Goal: Transaction & Acquisition: Purchase product/service

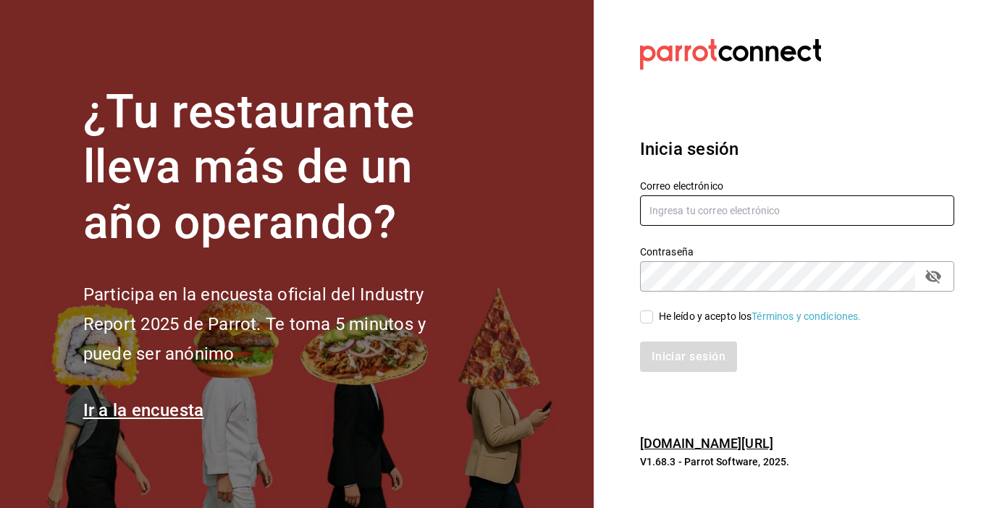
type input "zjuarez816@gmail.com"
click at [647, 316] on input "He leído y acepto los Términos y condiciones." at bounding box center [646, 317] width 13 height 13
checkbox input "true"
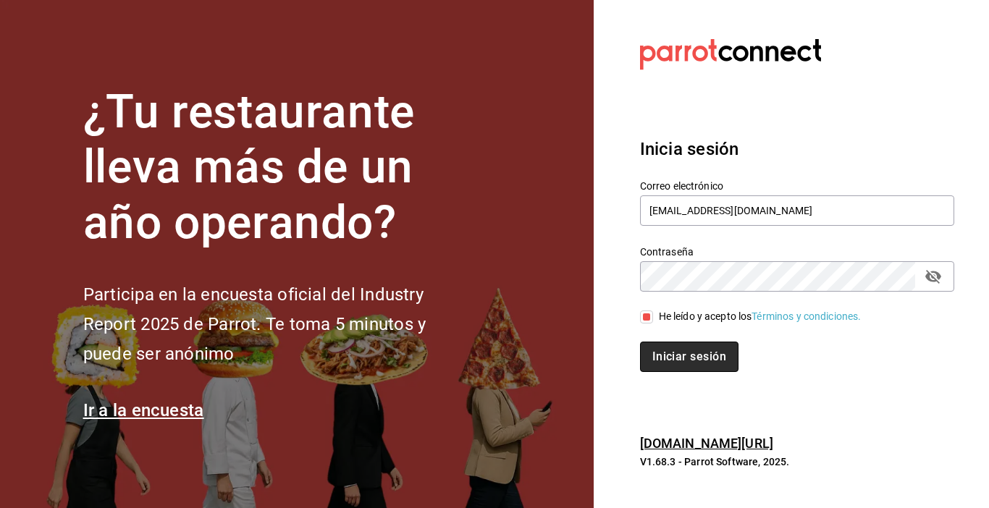
click at [672, 367] on button "Iniciar sesión" at bounding box center [689, 357] width 98 height 30
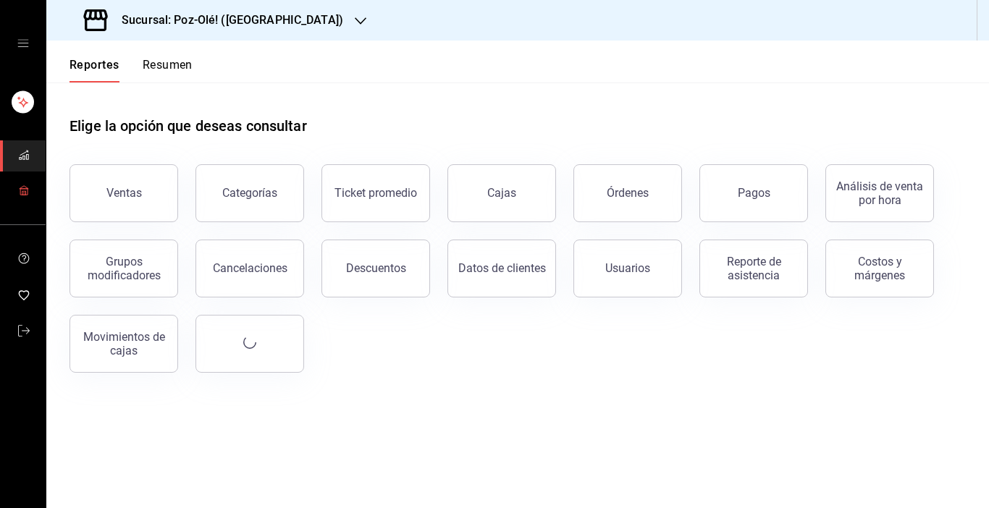
click at [18, 194] on icon "mailbox folders" at bounding box center [24, 191] width 12 height 12
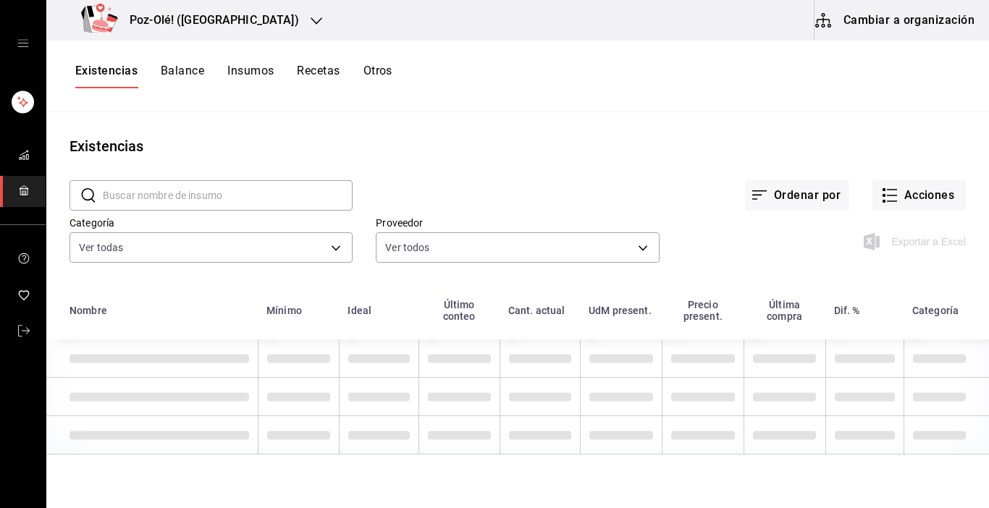
click at [891, 13] on button "Cambiar a organización" at bounding box center [895, 20] width 163 height 41
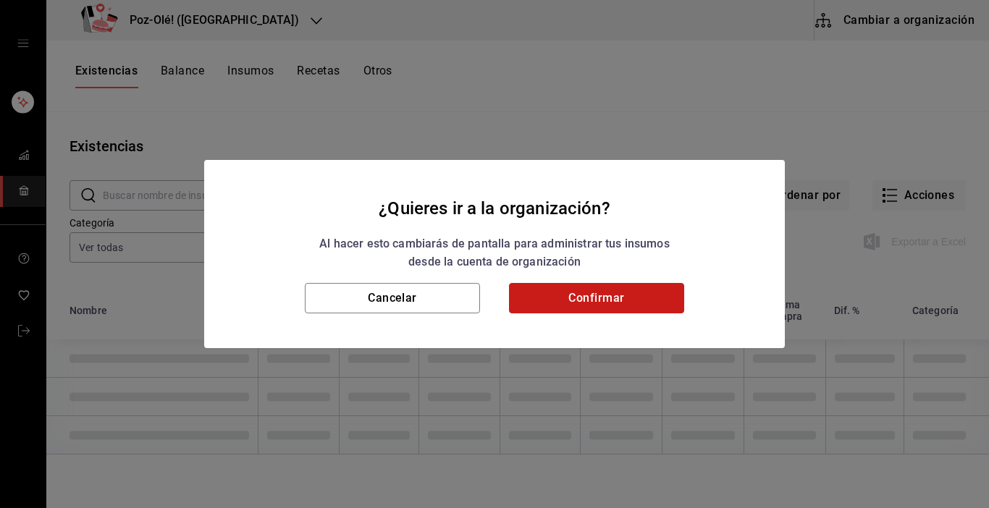
click at [606, 303] on button "Confirmar" at bounding box center [596, 298] width 175 height 30
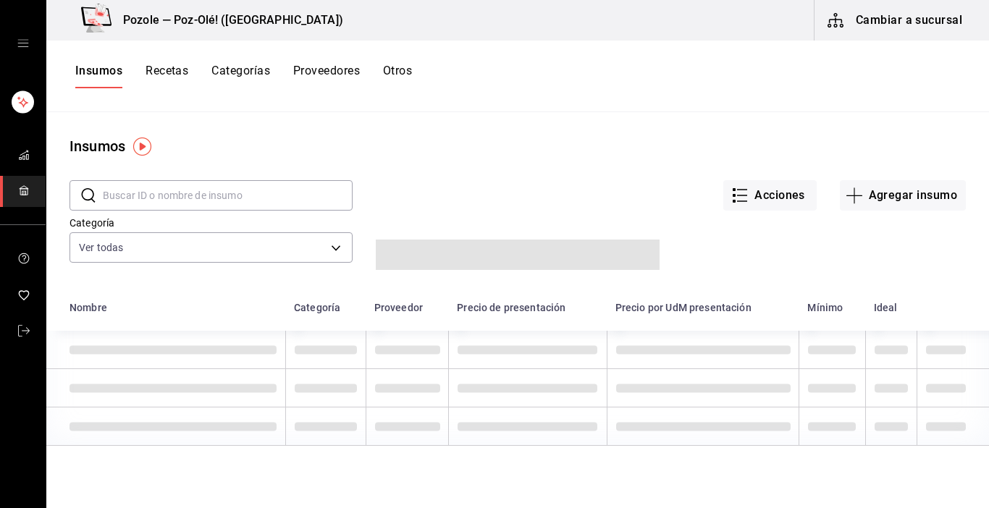
click at [405, 69] on button "Otros" at bounding box center [397, 76] width 29 height 25
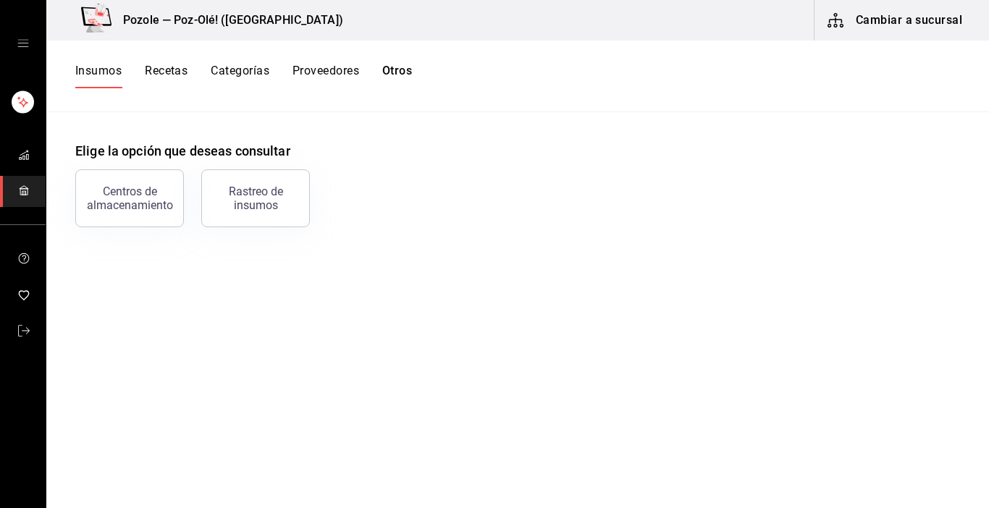
click at [405, 69] on button "Otros" at bounding box center [397, 76] width 30 height 25
click at [131, 203] on div "Centros de almacenamiento" at bounding box center [130, 199] width 90 height 28
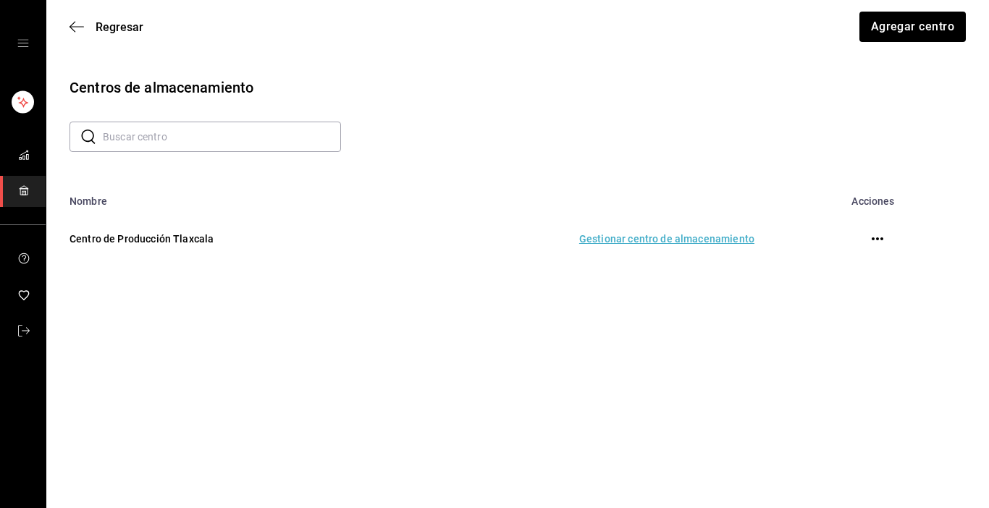
click at [701, 250] on td "Gestionar centro de almacenamiento" at bounding box center [579, 239] width 386 height 64
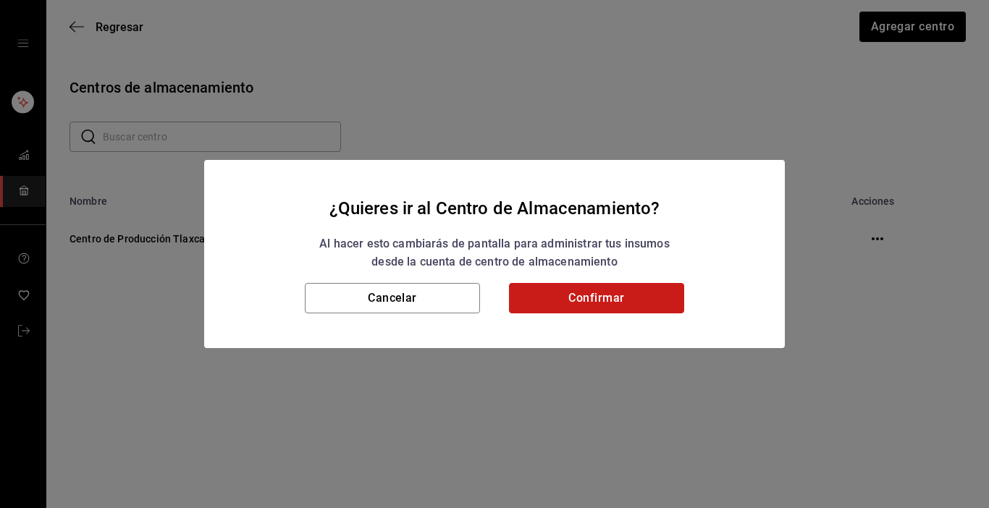
click at [643, 295] on button "Confirmar" at bounding box center [596, 298] width 175 height 30
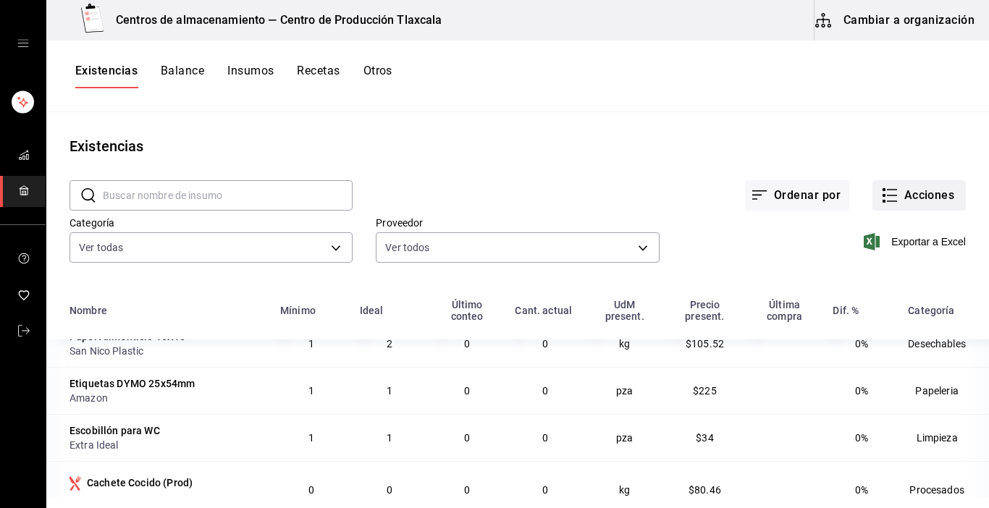
click at [881, 189] on icon "button" at bounding box center [889, 195] width 17 height 17
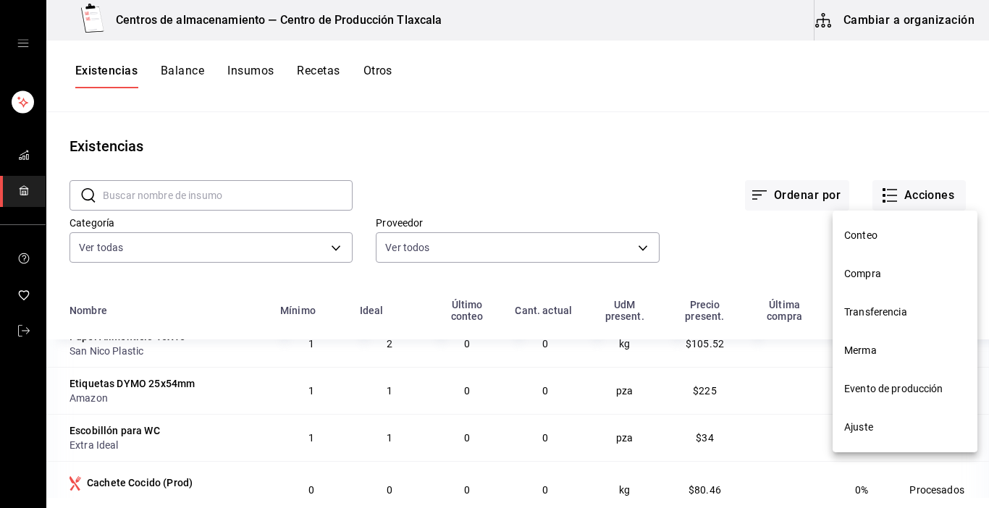
click at [870, 265] on li "Compra" at bounding box center [904, 274] width 145 height 38
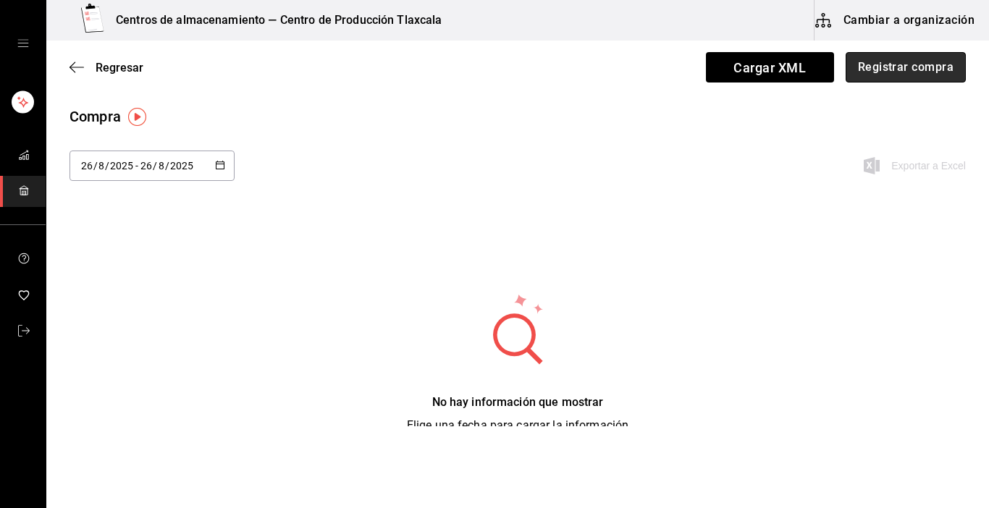
click at [877, 67] on button "Registrar compra" at bounding box center [905, 67] width 120 height 30
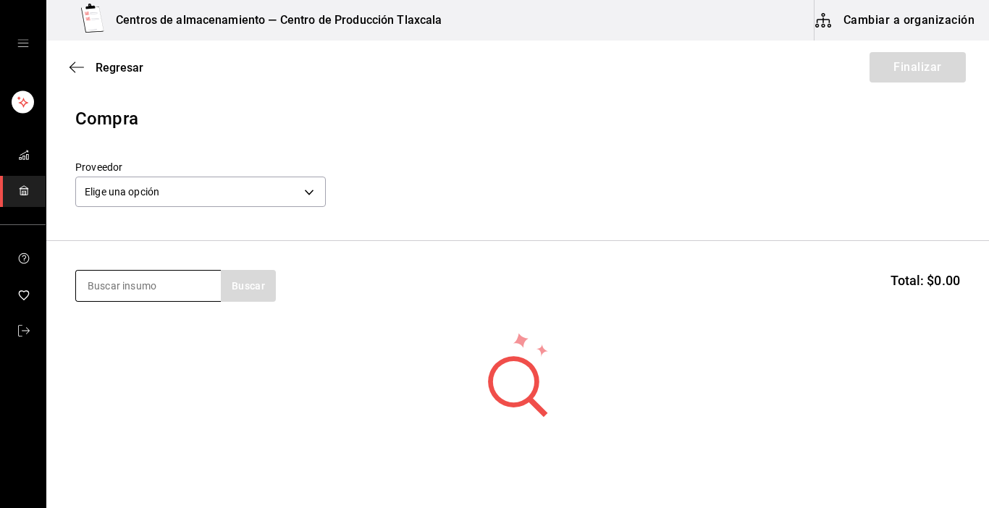
click at [153, 295] on input at bounding box center [148, 286] width 145 height 30
type input "pastilla"
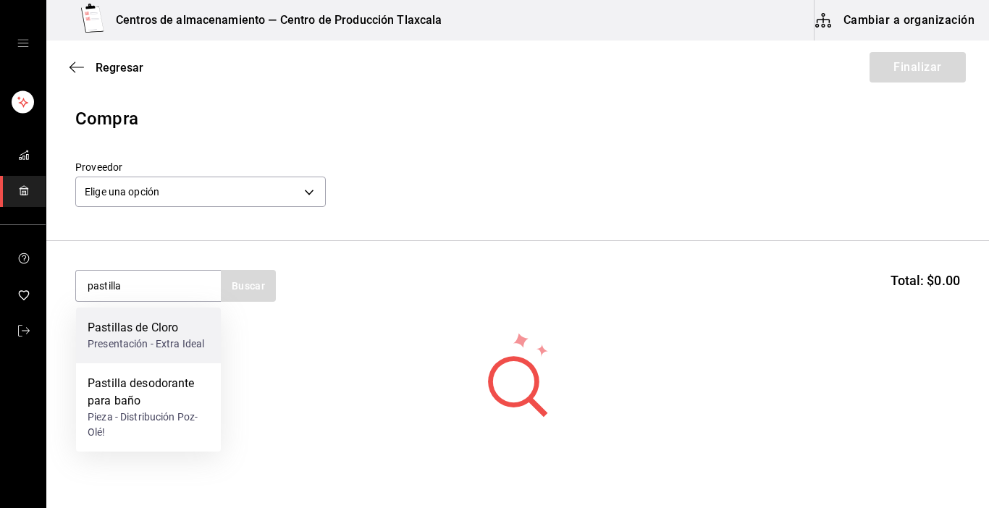
click at [159, 324] on div "Pastillas de Cloro" at bounding box center [146, 327] width 117 height 17
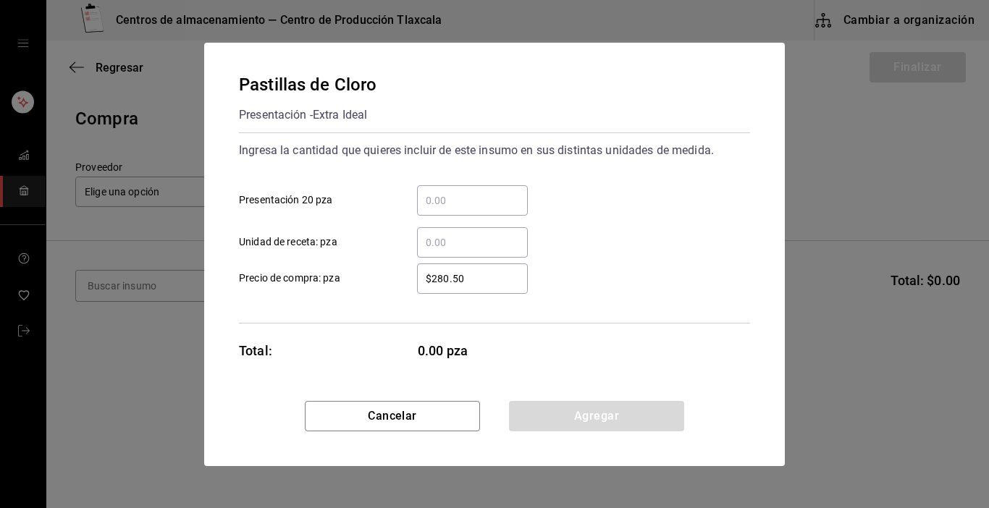
click at [486, 195] on input "​ Presentación 20 pza" at bounding box center [472, 200] width 111 height 17
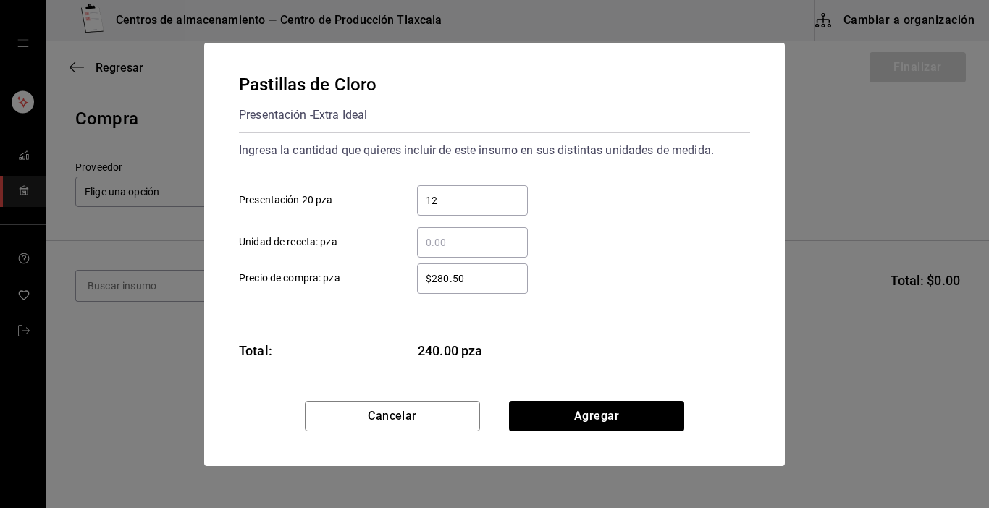
click at [591, 254] on div "$280.50 ​ Precio de compra: pza" at bounding box center [488, 273] width 523 height 42
click at [485, 284] on input "$280.50" at bounding box center [472, 278] width 111 height 17
click at [449, 199] on input "12" at bounding box center [472, 200] width 111 height 17
type input "1"
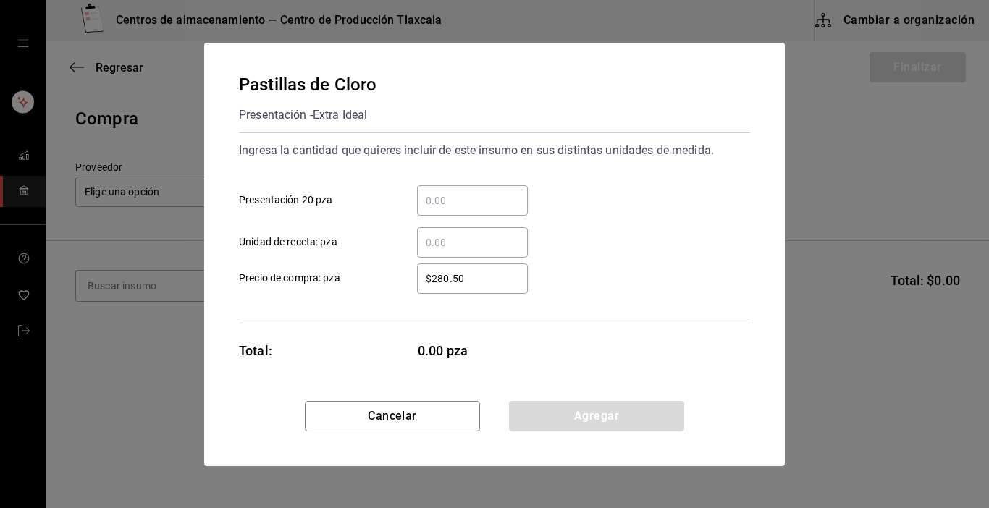
click at [448, 237] on input "​ Unidad de receta: pza" at bounding box center [472, 242] width 111 height 17
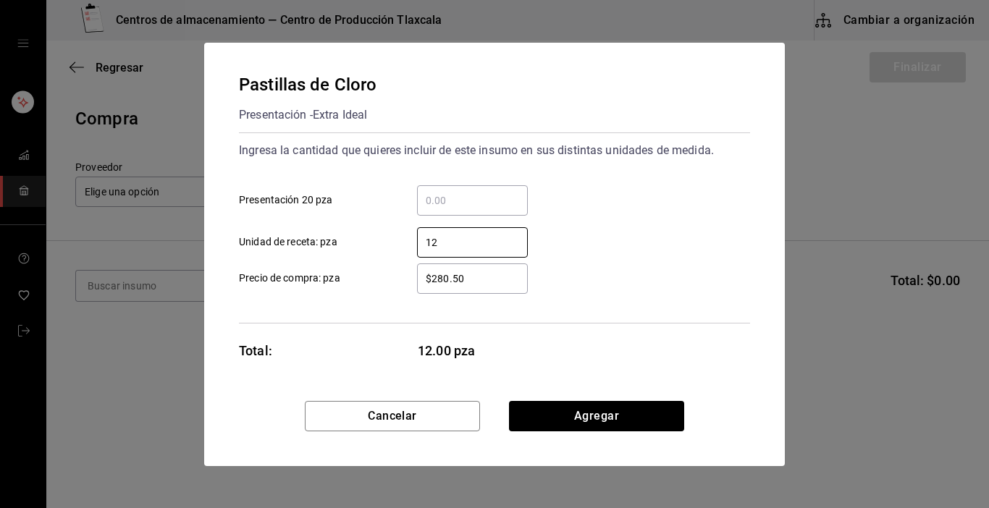
type input "12"
click at [473, 280] on input "$280.50" at bounding box center [472, 278] width 111 height 17
type input "$2"
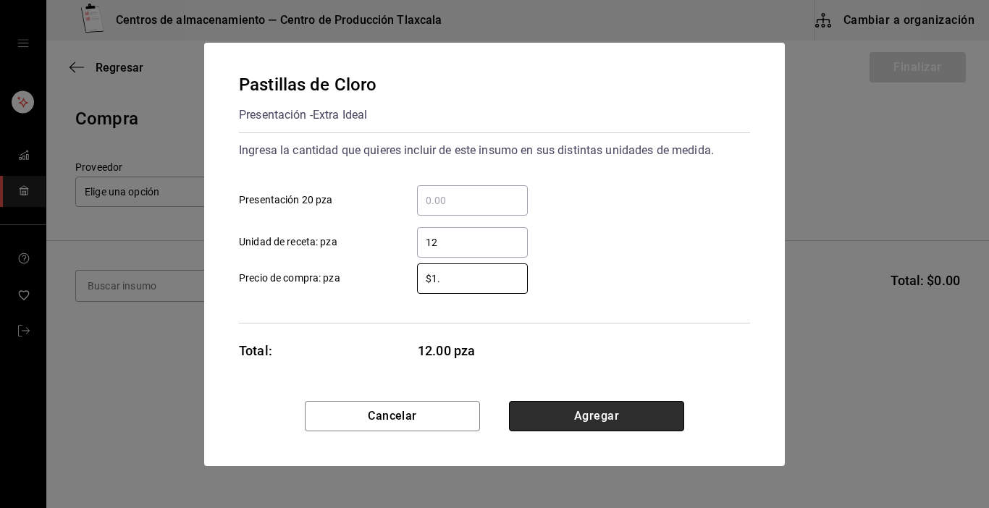
type input "$1"
click at [567, 418] on button "Agregar" at bounding box center [596, 416] width 175 height 30
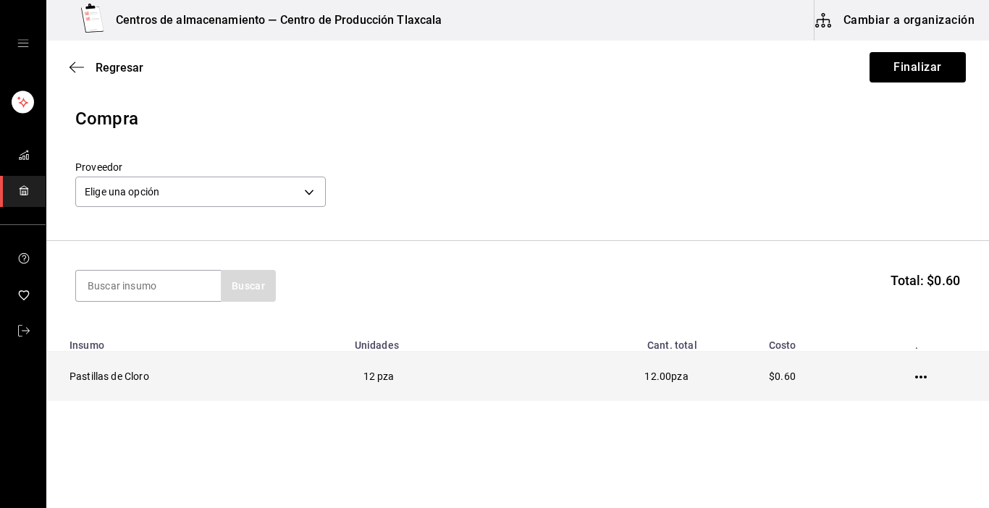
click at [915, 376] on icon "button" at bounding box center [921, 377] width 12 height 12
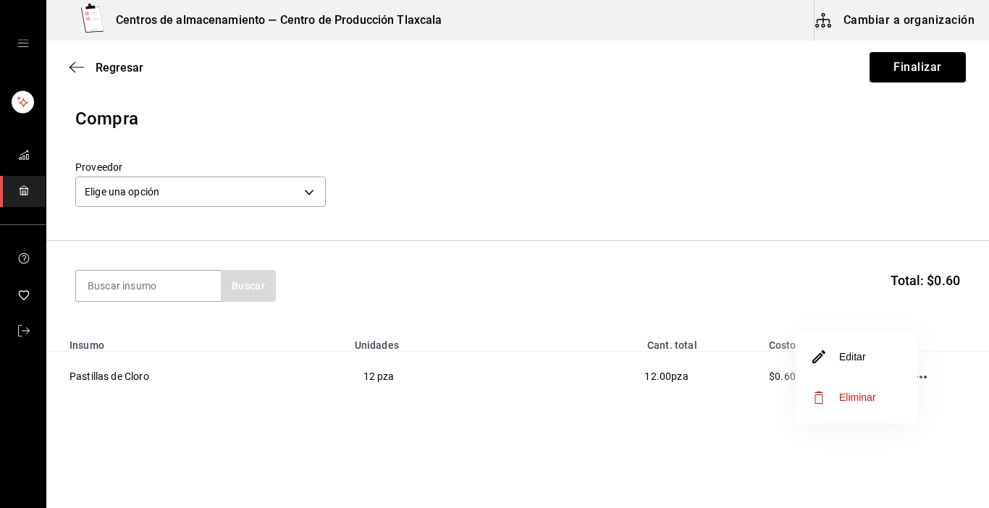
click at [882, 365] on li "Editar" at bounding box center [856, 357] width 122 height 41
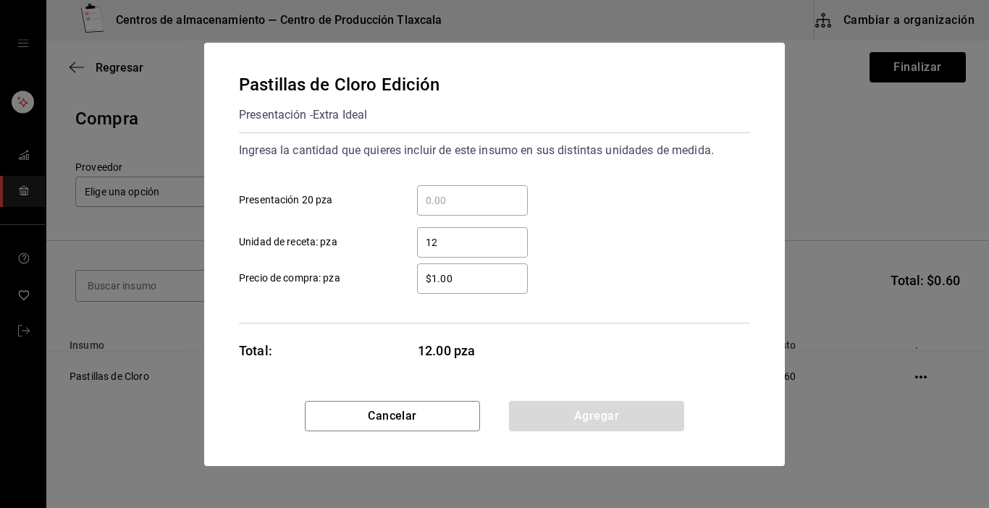
click at [487, 270] on input "$1.00" at bounding box center [472, 278] width 111 height 17
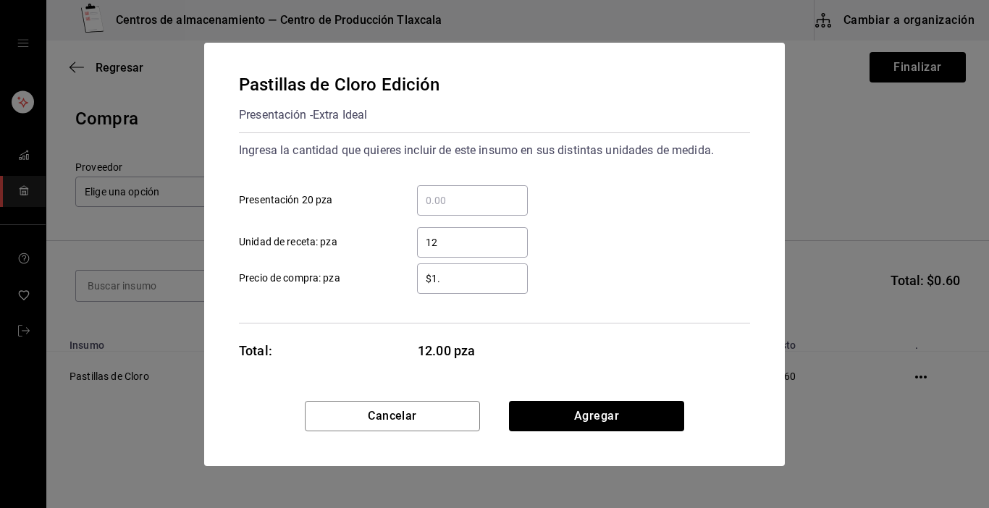
type input "$1"
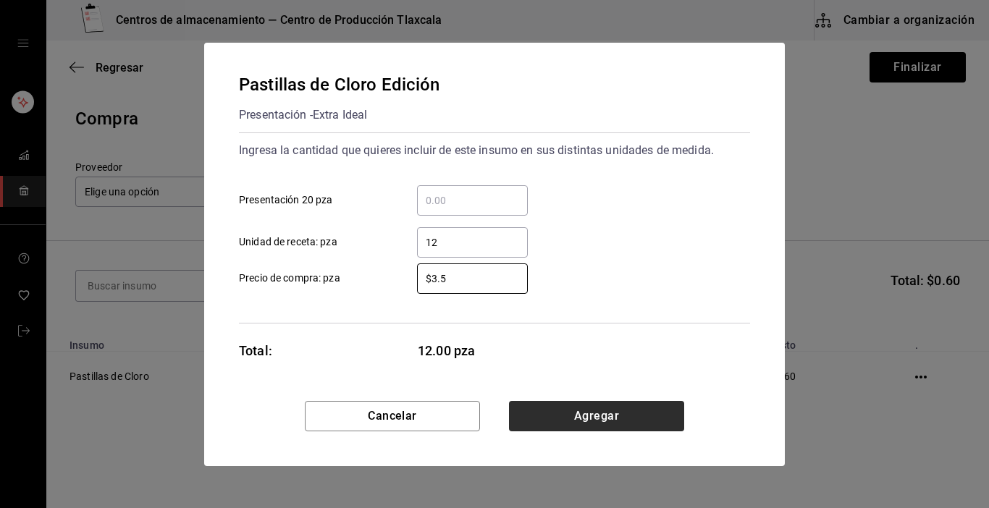
type input "$3.5"
click at [547, 408] on button "Agregar" at bounding box center [596, 416] width 175 height 30
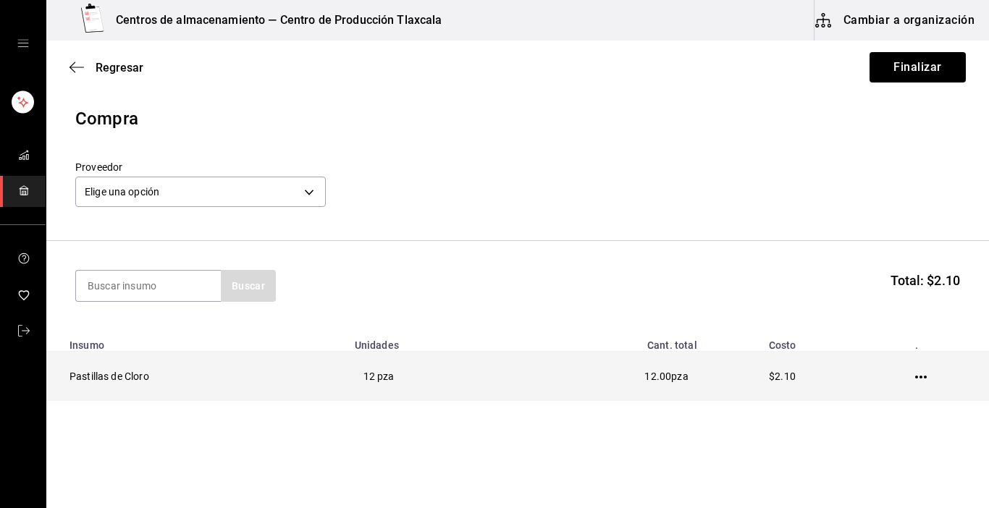
click at [915, 375] on icon "button" at bounding box center [921, 377] width 12 height 12
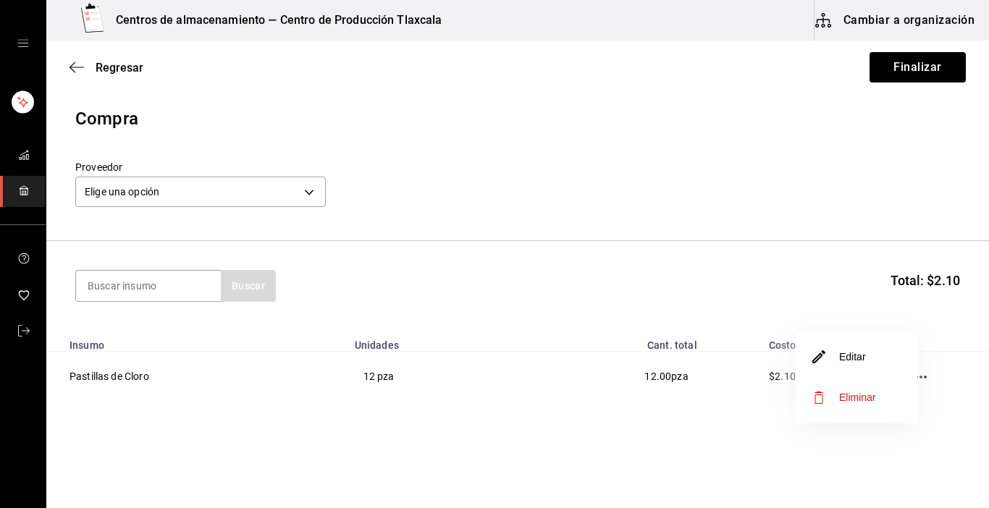
click at [892, 354] on li "Editar" at bounding box center [856, 357] width 122 height 41
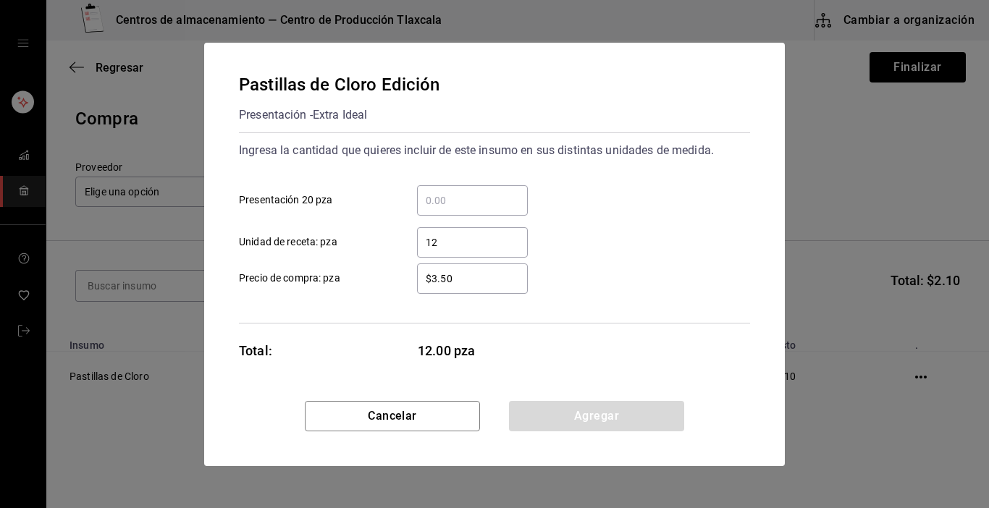
click at [481, 251] on div "12 ​" at bounding box center [472, 242] width 111 height 30
click at [481, 251] on input "12" at bounding box center [472, 242] width 111 height 17
type input "1"
click at [452, 209] on div "​" at bounding box center [472, 200] width 111 height 30
click at [452, 209] on input "​ Presentación 20 pza" at bounding box center [472, 200] width 111 height 17
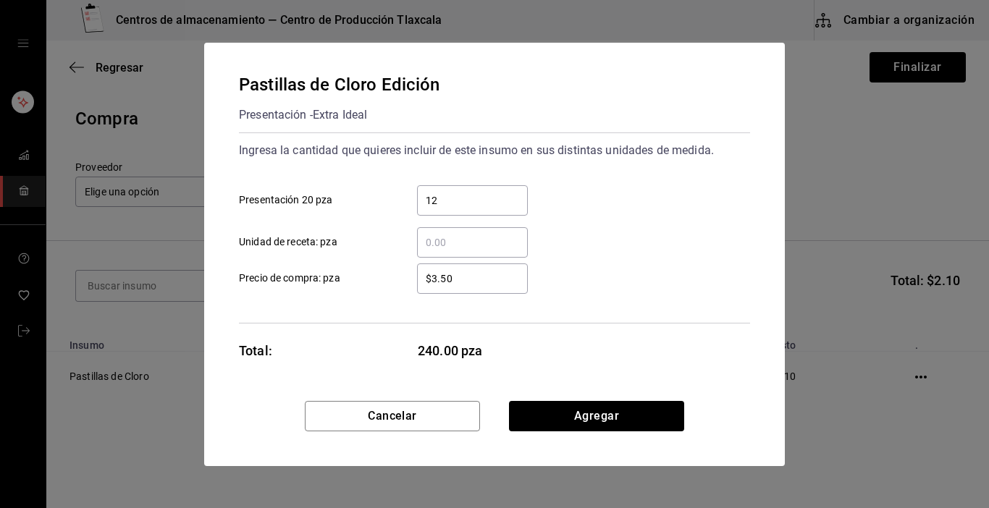
type input "1"
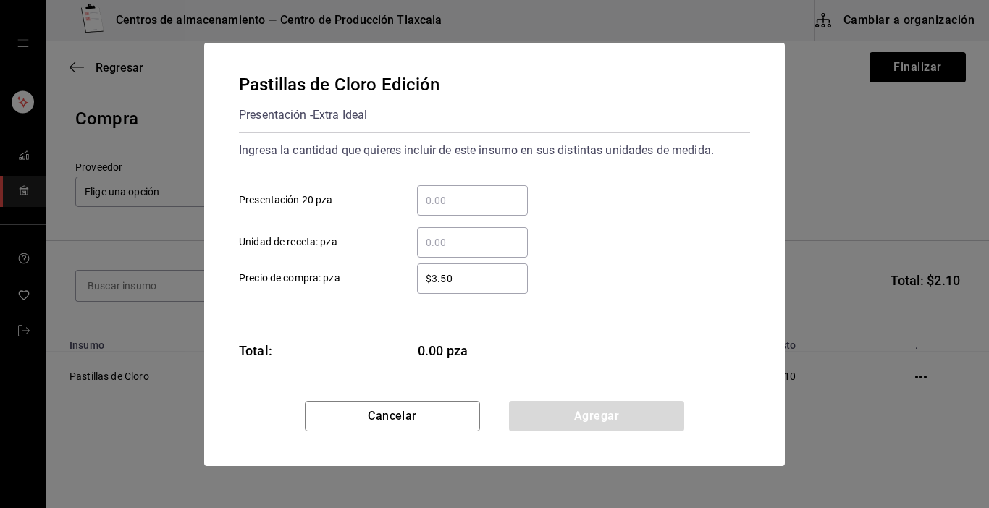
click at [469, 254] on div "​" at bounding box center [472, 242] width 111 height 30
click at [469, 251] on input "​ Unidad de receta: pza" at bounding box center [472, 242] width 111 height 17
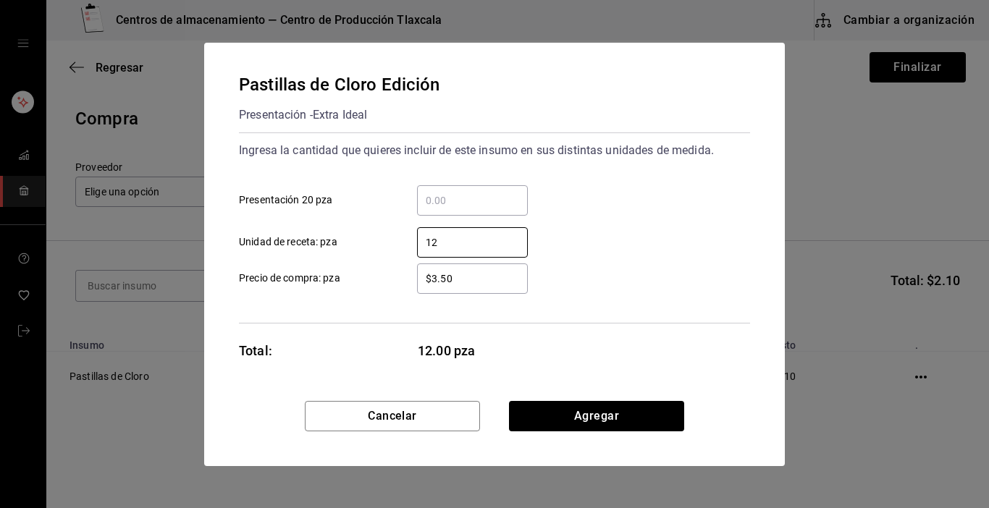
type input "12"
click at [469, 280] on input "$3.50" at bounding box center [472, 278] width 111 height 17
type input "$3"
type input "$3.50"
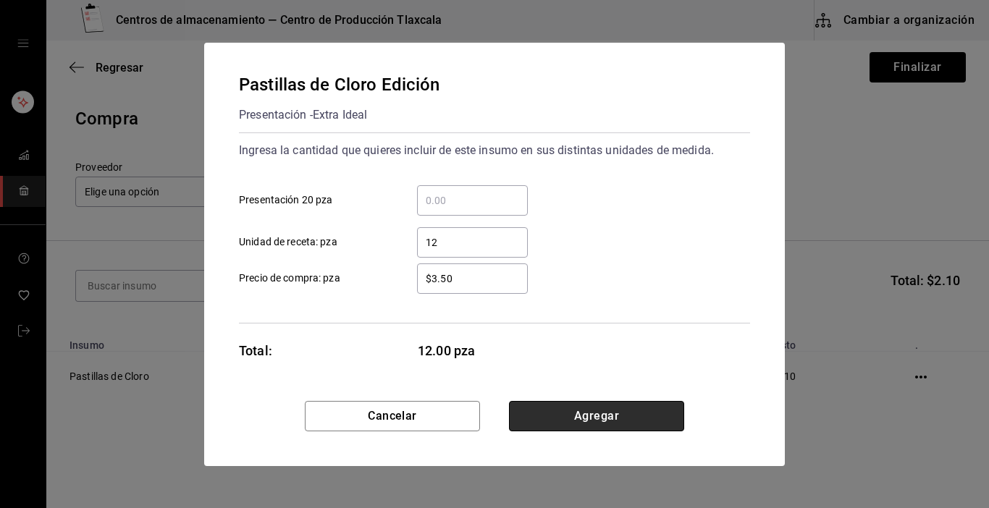
click at [526, 408] on button "Agregar" at bounding box center [596, 416] width 175 height 30
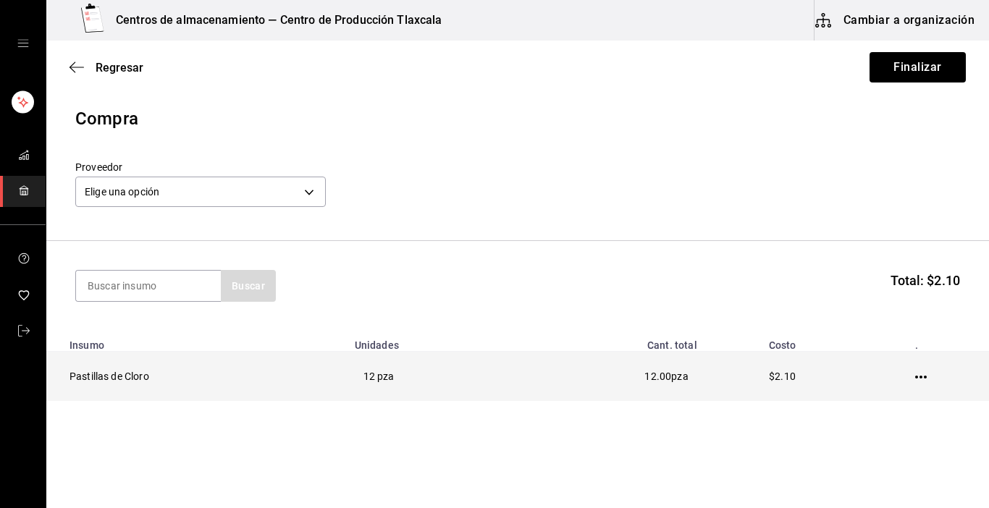
click at [916, 373] on icon "button" at bounding box center [921, 377] width 12 height 12
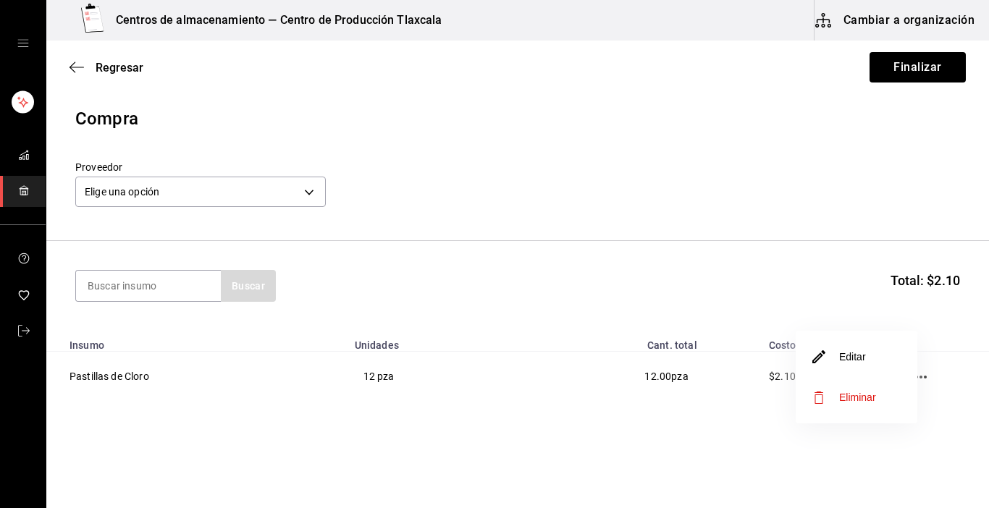
click at [874, 353] on li "Editar" at bounding box center [856, 357] width 122 height 41
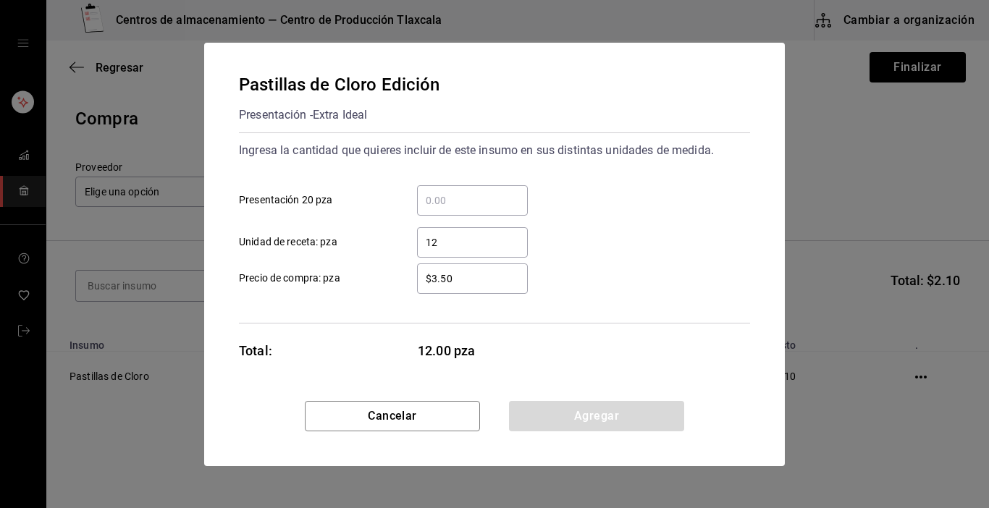
click at [466, 274] on input "$3.50" at bounding box center [472, 278] width 111 height 17
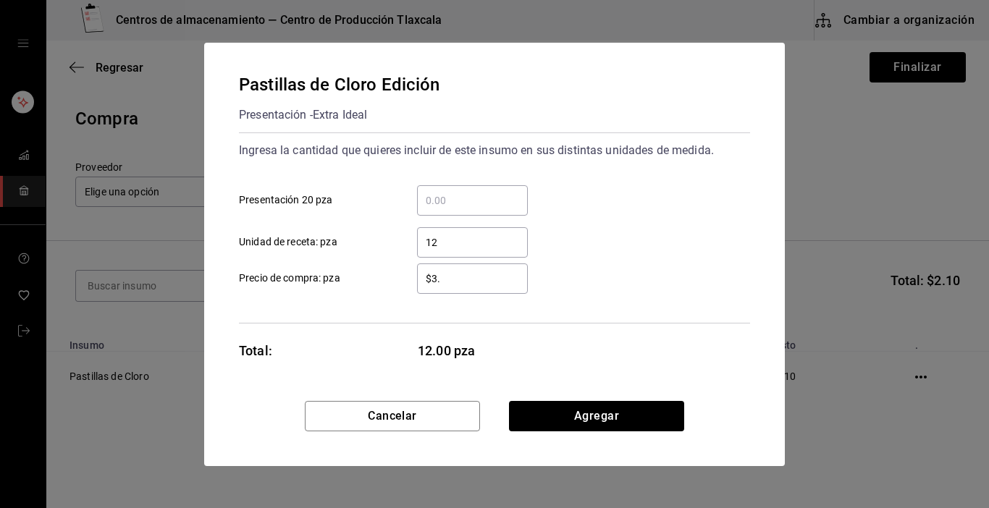
type input "$3"
type input "$5"
type input "$3.50"
click at [554, 400] on div "Pastillas de Cloro Edición Presentación - Extra Ideal Ingresa la cantidad que q…" at bounding box center [494, 222] width 581 height 358
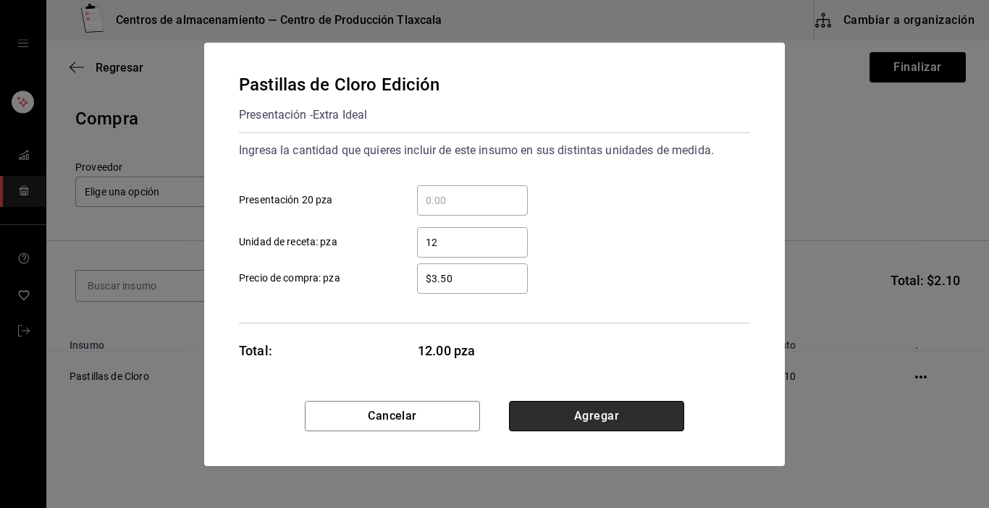
click at [557, 410] on button "Agregar" at bounding box center [596, 416] width 175 height 30
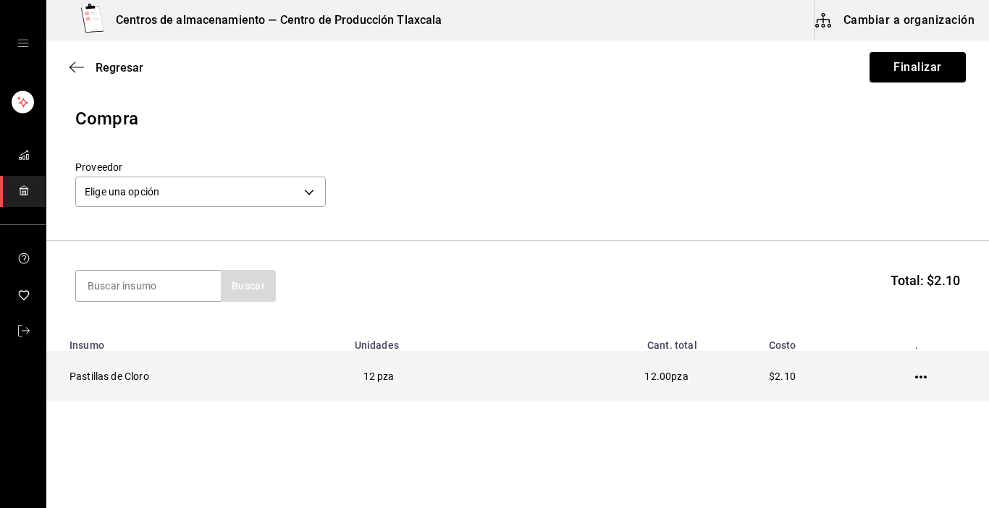
click at [915, 377] on icon "button" at bounding box center [921, 377] width 12 height 3
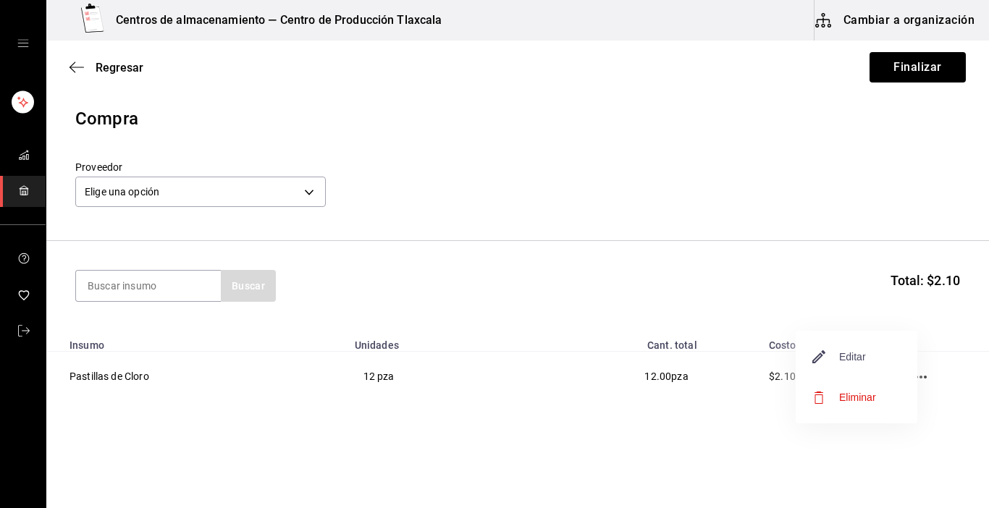
click at [864, 361] on span "Editar" at bounding box center [839, 356] width 53 height 17
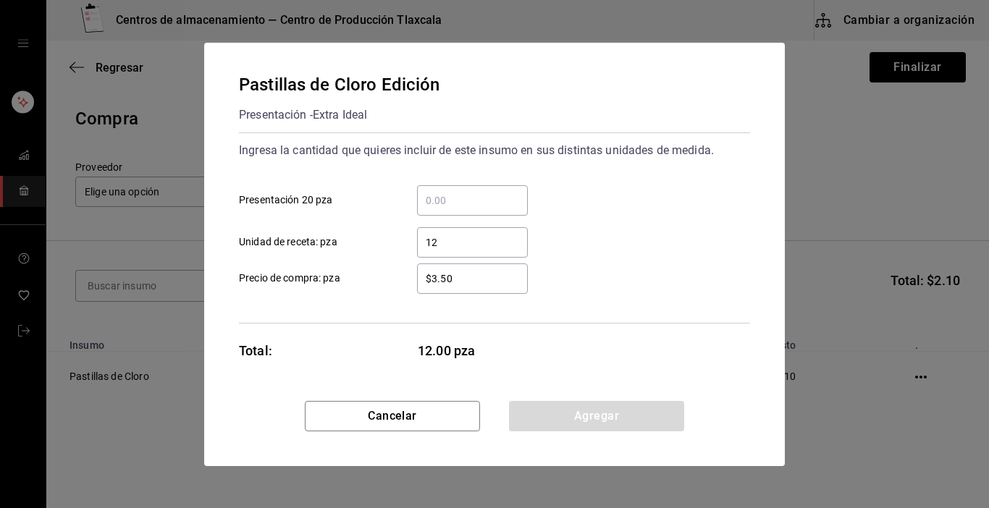
click at [484, 274] on input "$3.50" at bounding box center [472, 278] width 111 height 17
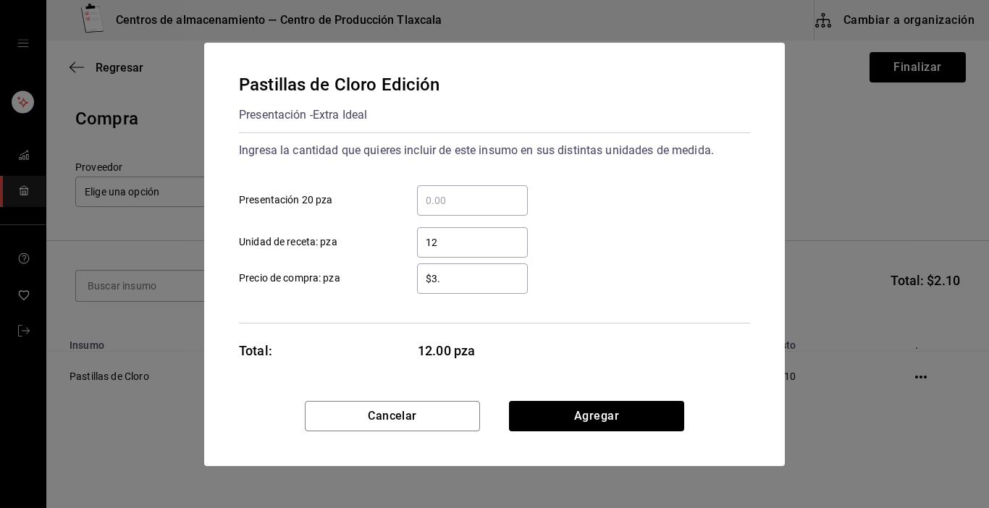
type input "$3"
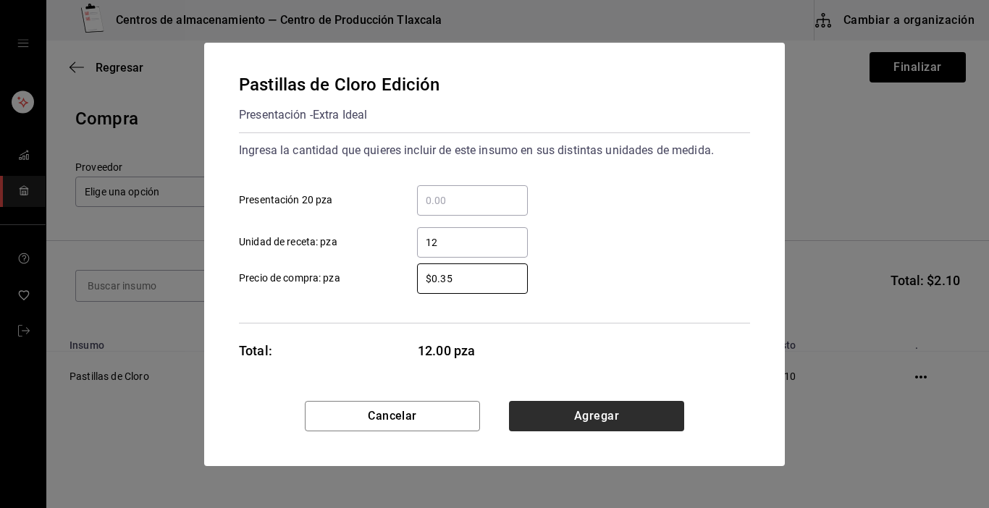
type input "$0.35"
click at [547, 411] on button "Agregar" at bounding box center [596, 416] width 175 height 30
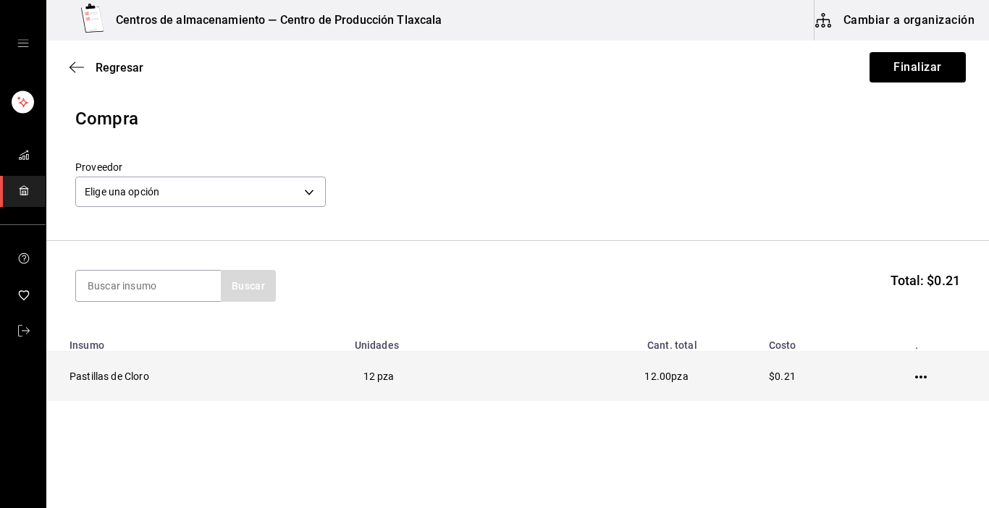
click at [915, 376] on icon "button" at bounding box center [921, 377] width 12 height 12
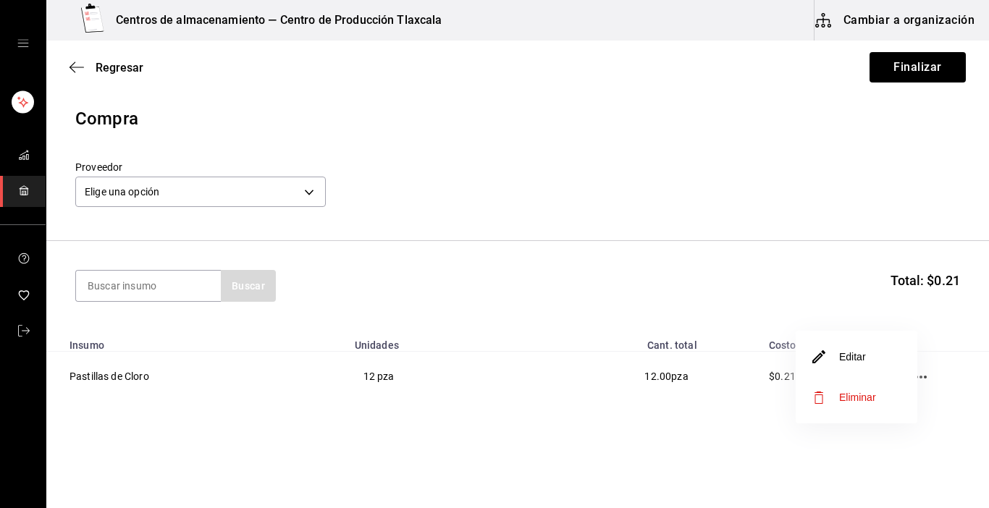
click at [886, 368] on li "Editar" at bounding box center [856, 357] width 122 height 41
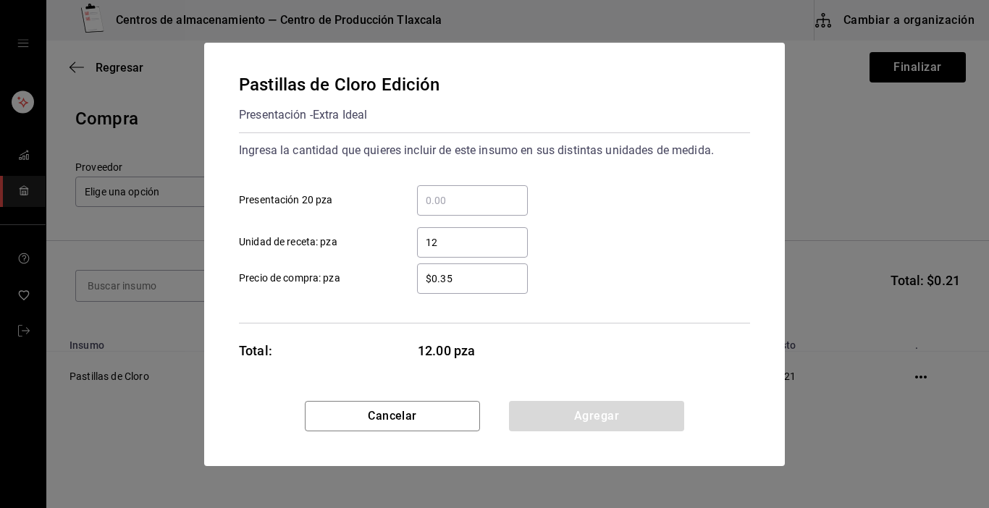
click at [485, 284] on input "$0.35" at bounding box center [472, 278] width 111 height 17
type input "$0"
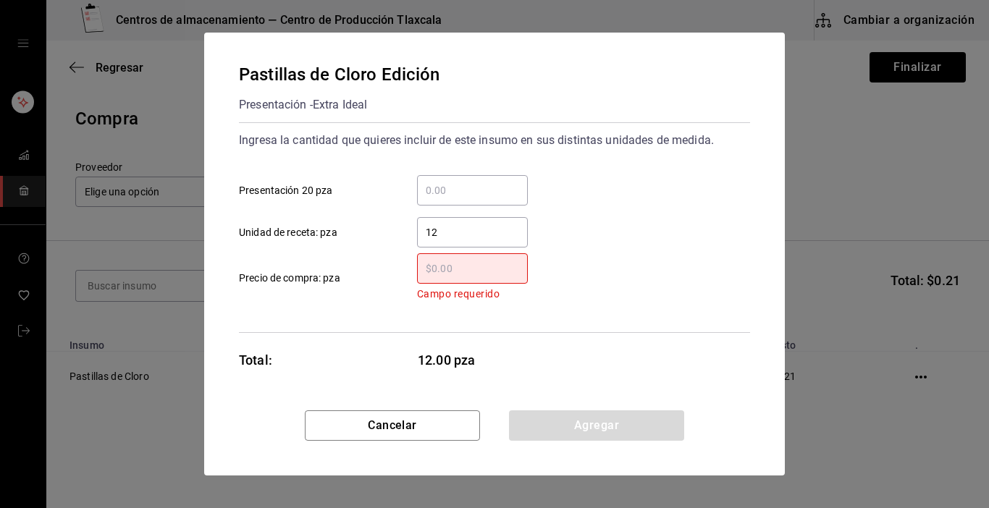
click at [449, 265] on input "​ Campo requerido Precio de compra: pza" at bounding box center [472, 268] width 111 height 17
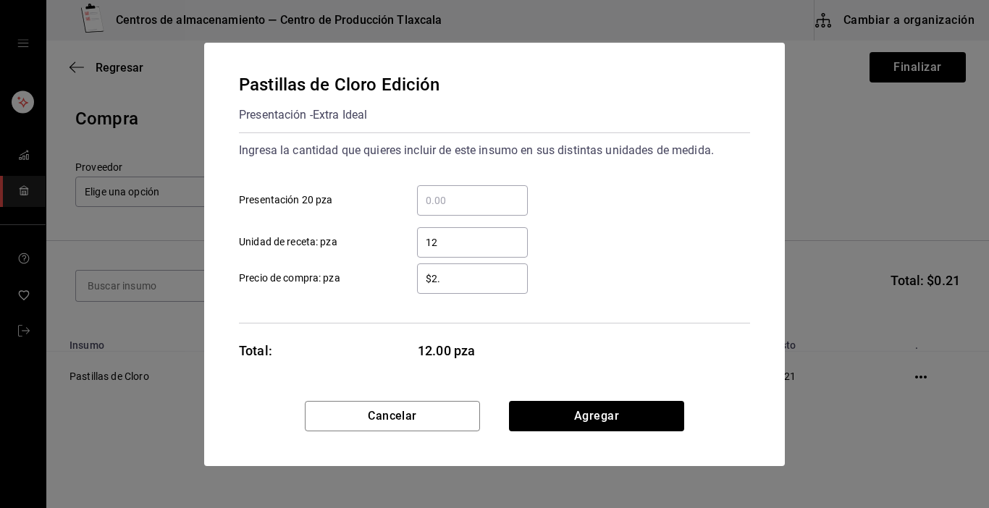
type input "$2"
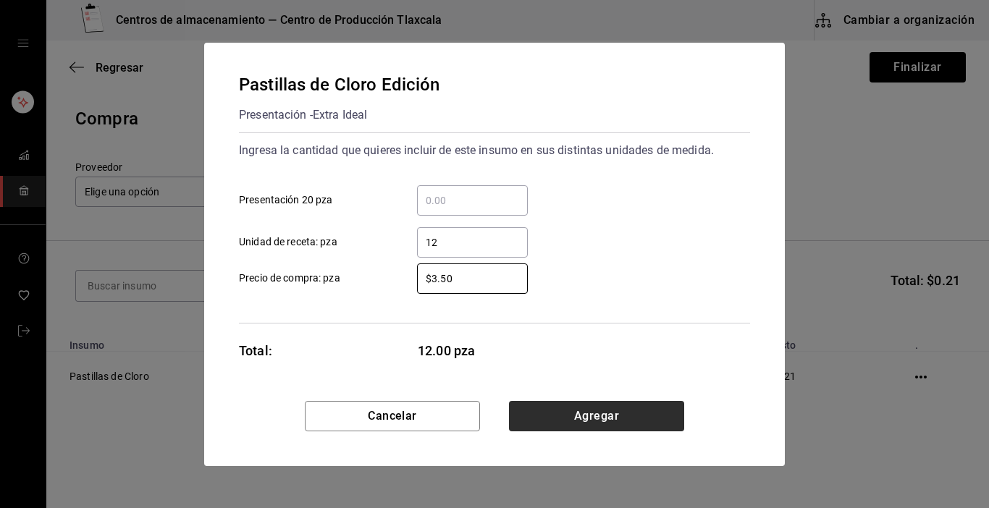
type input "$3.50"
click at [566, 415] on button "Agregar" at bounding box center [596, 416] width 175 height 30
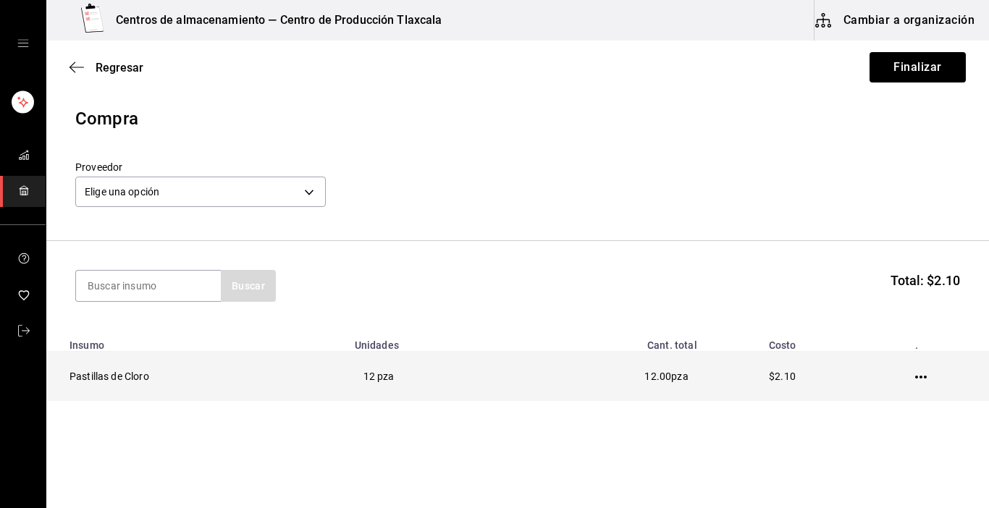
click at [913, 371] on td at bounding box center [923, 377] width 130 height 50
click at [915, 373] on icon "button" at bounding box center [921, 377] width 12 height 12
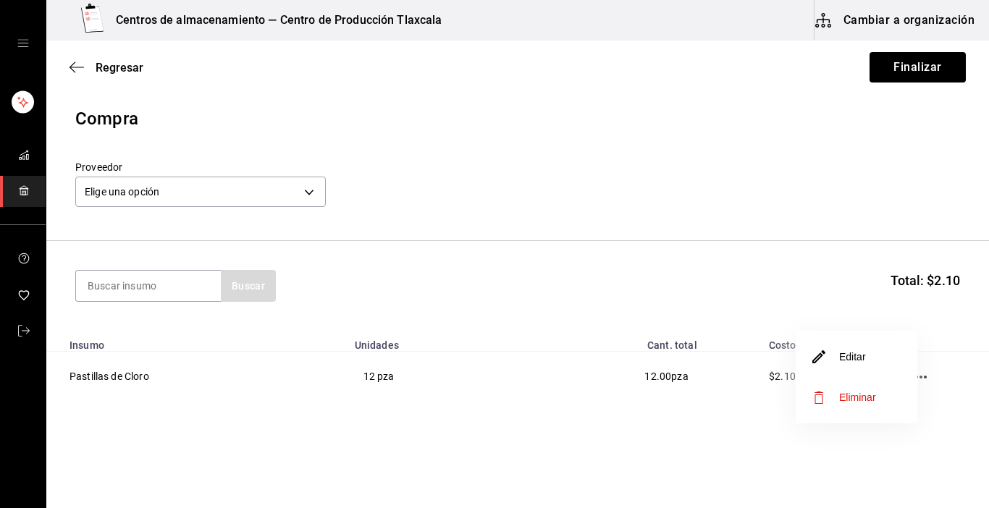
click at [882, 354] on li "Editar" at bounding box center [856, 357] width 122 height 41
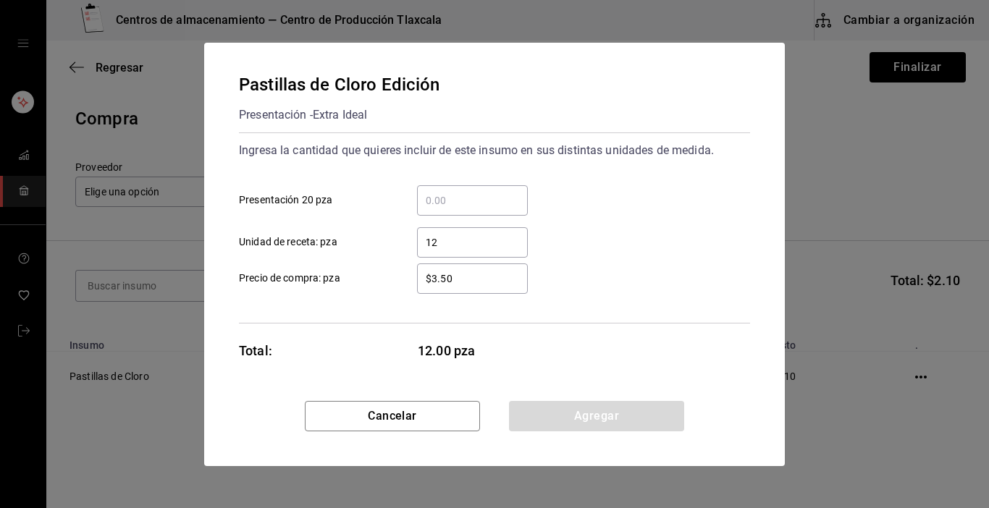
click at [486, 187] on div "​" at bounding box center [472, 200] width 111 height 30
click at [486, 192] on input "​ Presentación 20 pza" at bounding box center [472, 200] width 111 height 17
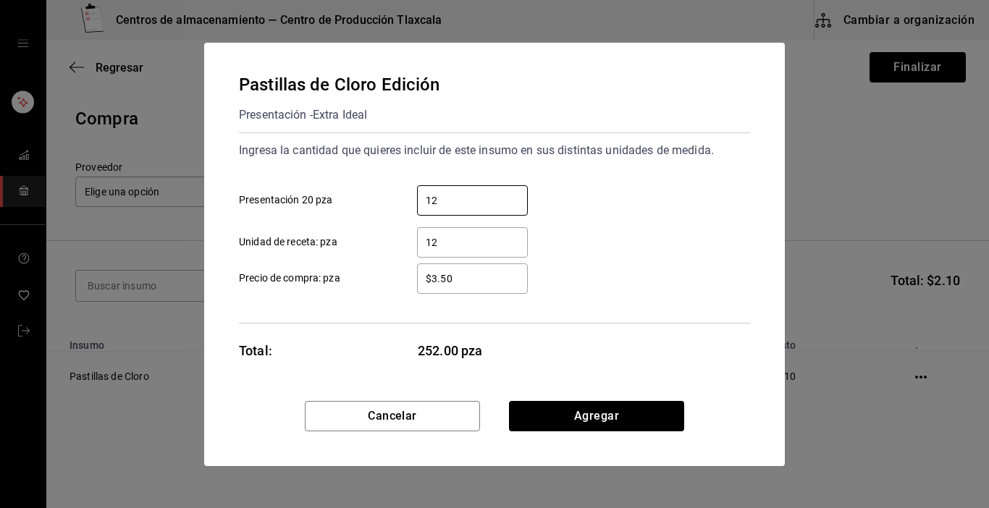
type input "12"
click at [444, 239] on input "12" at bounding box center [472, 242] width 111 height 17
type input "1"
click at [466, 192] on input "12" at bounding box center [472, 200] width 111 height 17
type input "1"
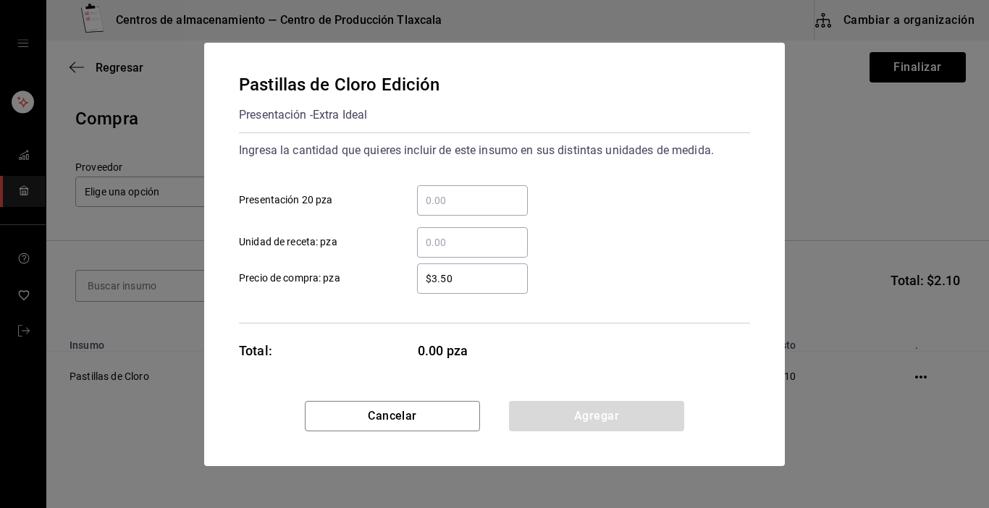
type input "4"
type input "1"
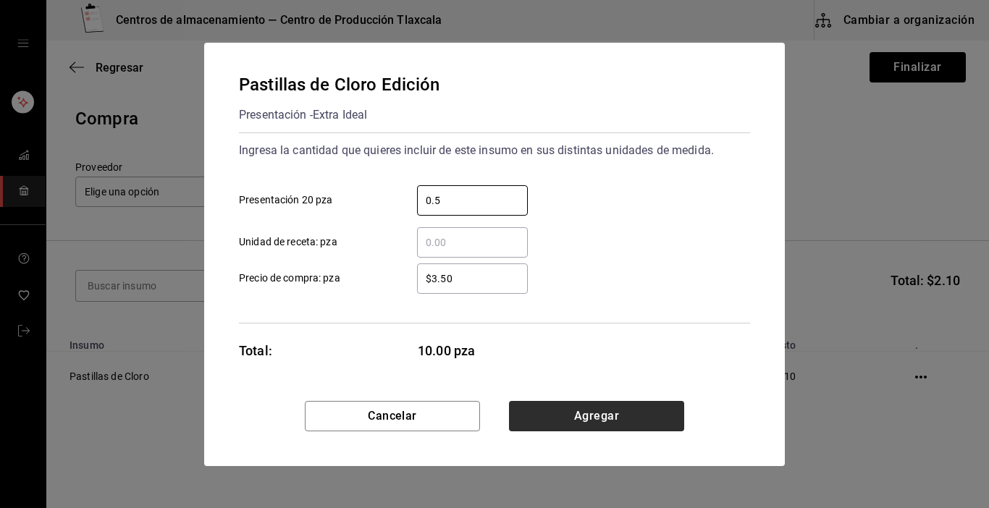
type input "0.5"
click at [628, 414] on button "Agregar" at bounding box center [596, 416] width 175 height 30
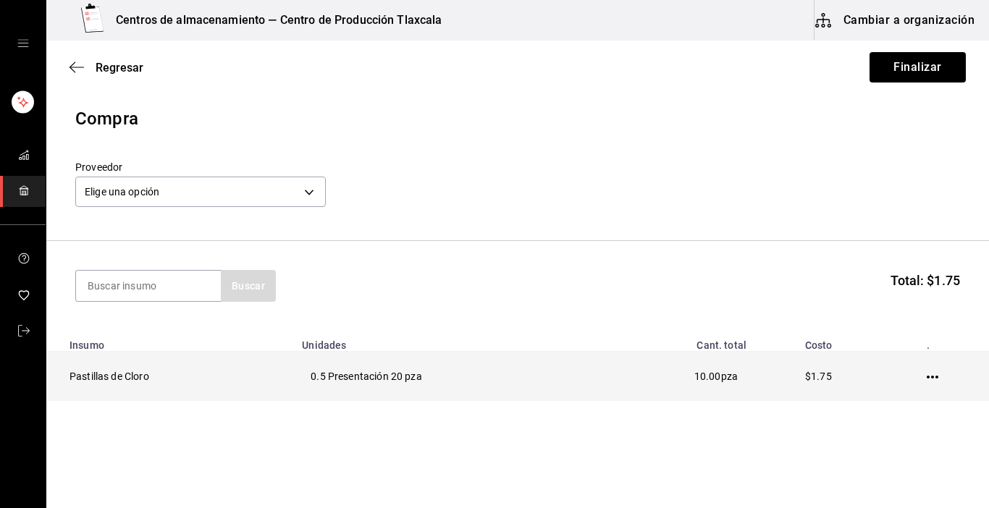
click at [926, 377] on icon "button" at bounding box center [932, 377] width 12 height 3
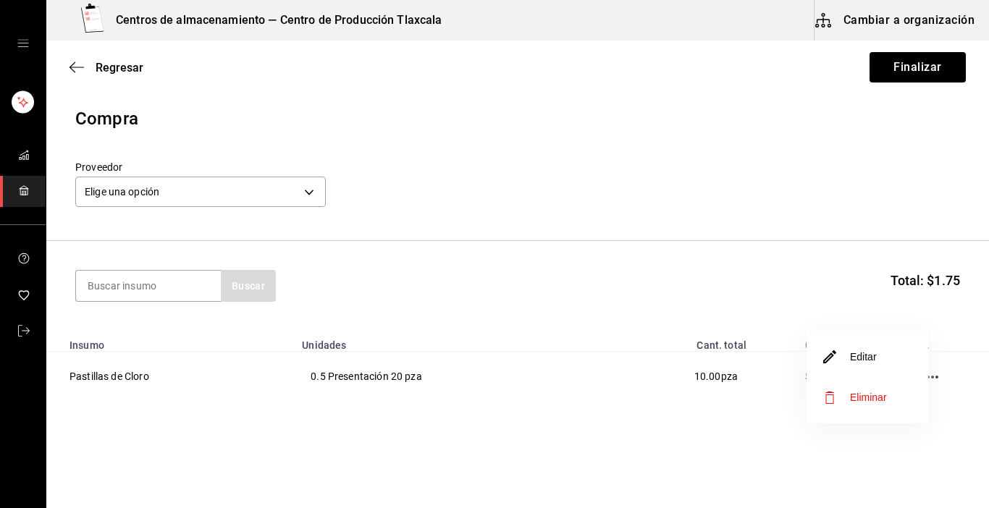
click at [904, 372] on li "Editar" at bounding box center [867, 357] width 122 height 41
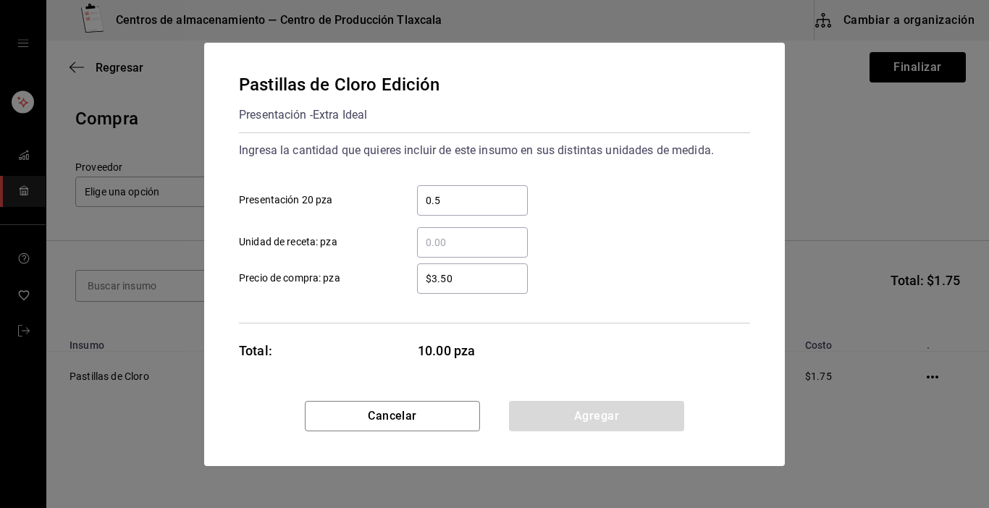
click at [491, 287] on input "$3.50" at bounding box center [472, 278] width 111 height 17
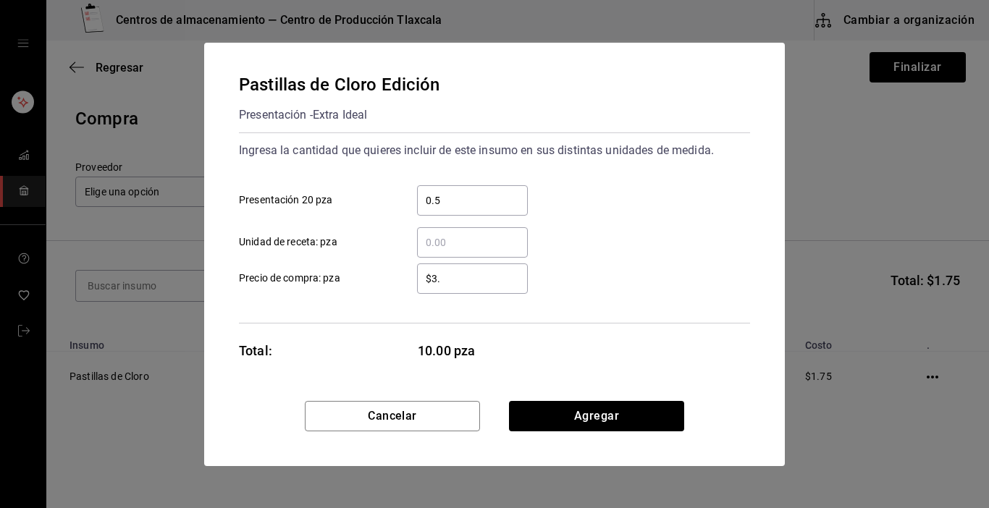
type input "$3"
type input "$42.00"
click at [448, 202] on input "0.5" at bounding box center [472, 200] width 111 height 17
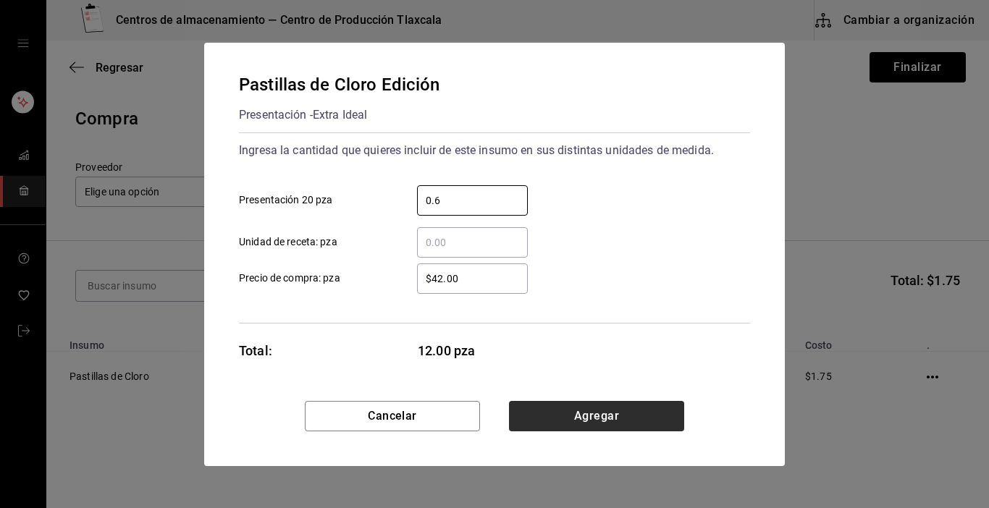
type input "0.6"
click at [592, 418] on button "Agregar" at bounding box center [596, 416] width 175 height 30
